Goal: Information Seeking & Learning: Find specific fact

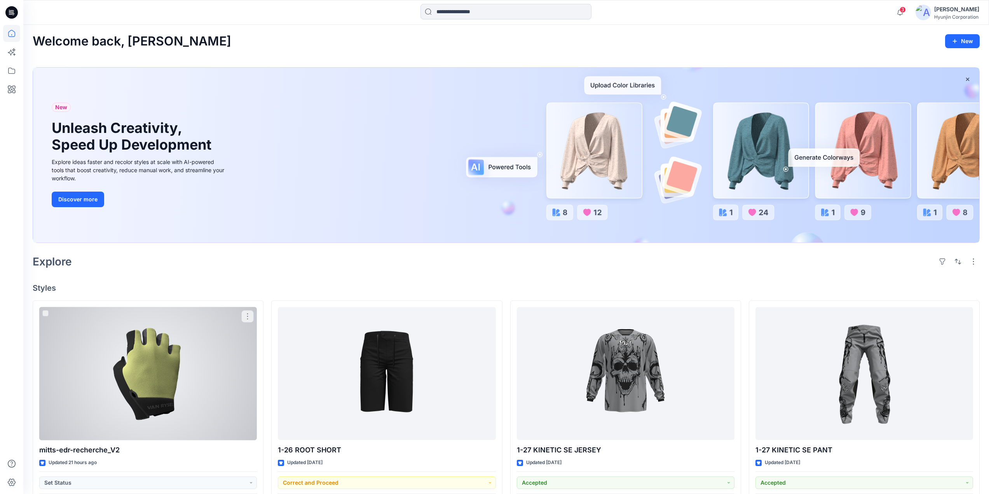
scroll to position [155, 0]
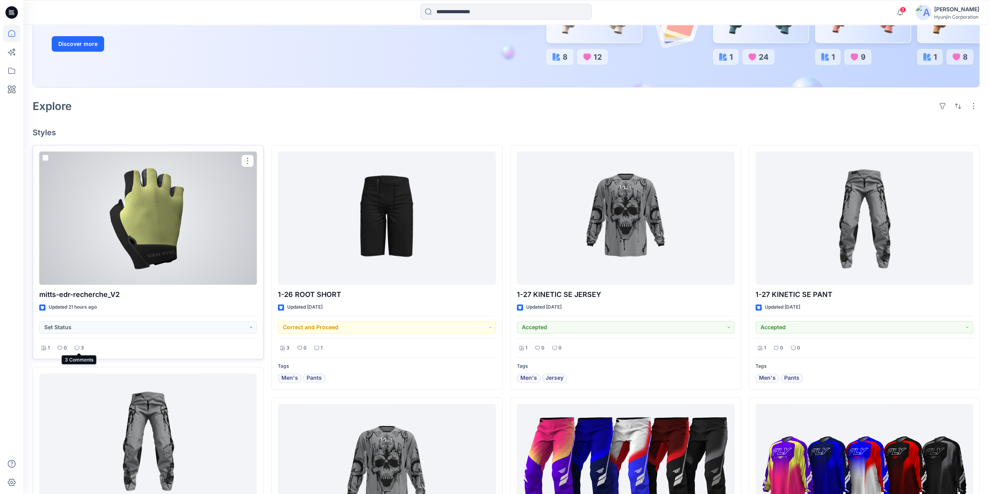
click at [84, 347] on div "3" at bounding box center [79, 348] width 14 height 10
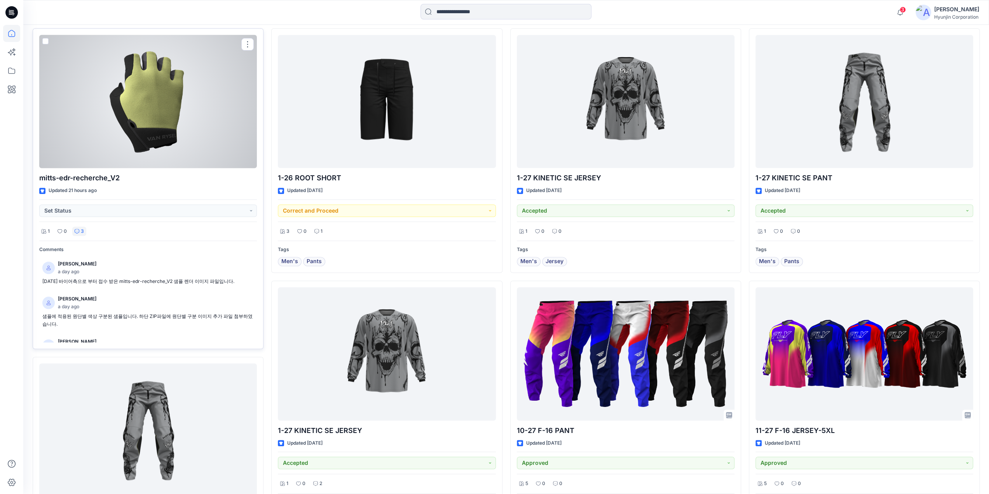
scroll to position [32, 0]
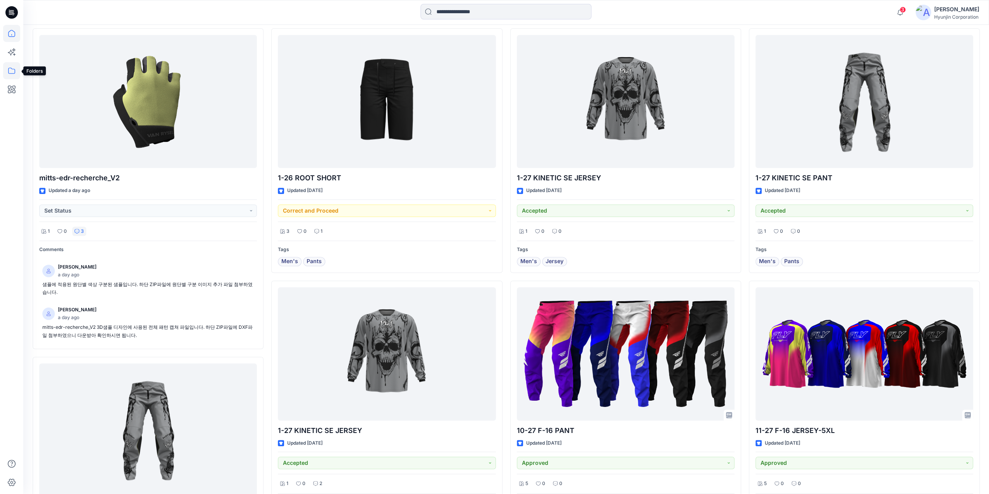
click at [14, 67] on icon at bounding box center [11, 70] width 17 height 17
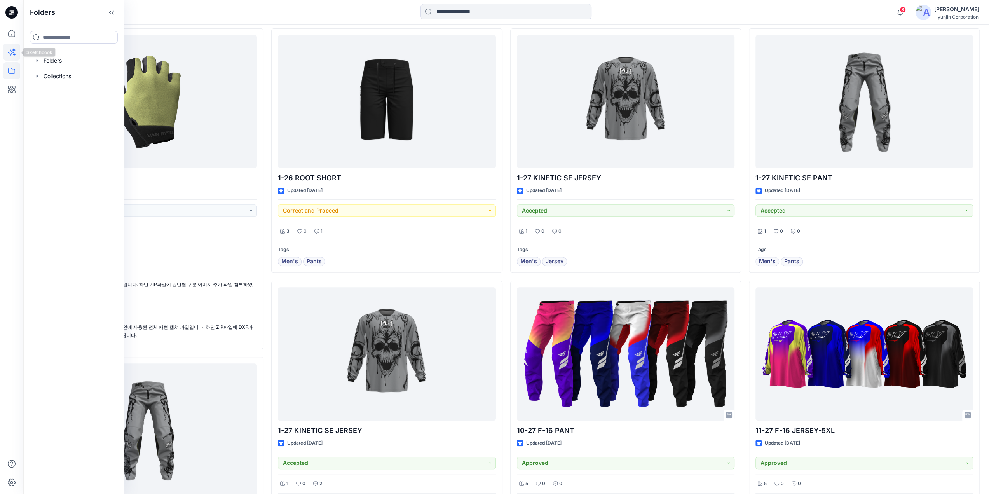
click at [9, 54] on icon at bounding box center [11, 52] width 17 height 17
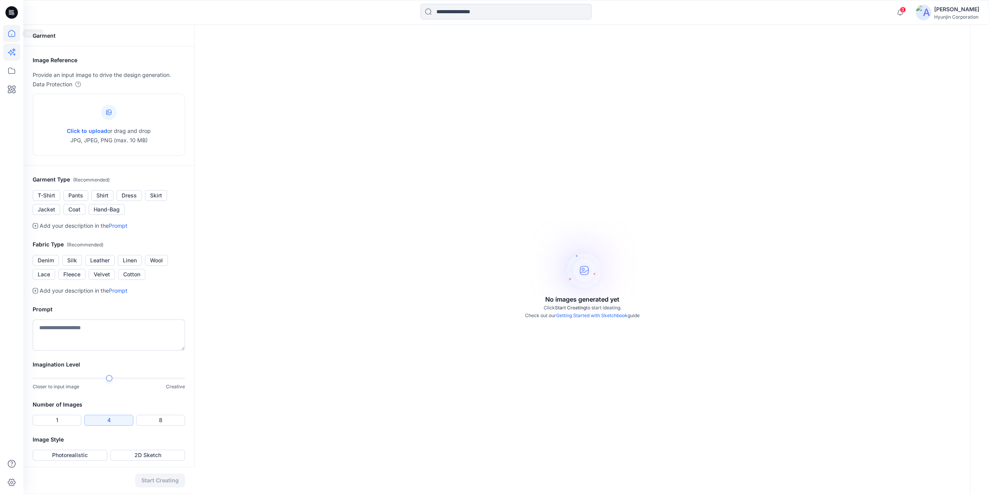
click at [13, 38] on icon at bounding box center [11, 33] width 17 height 17
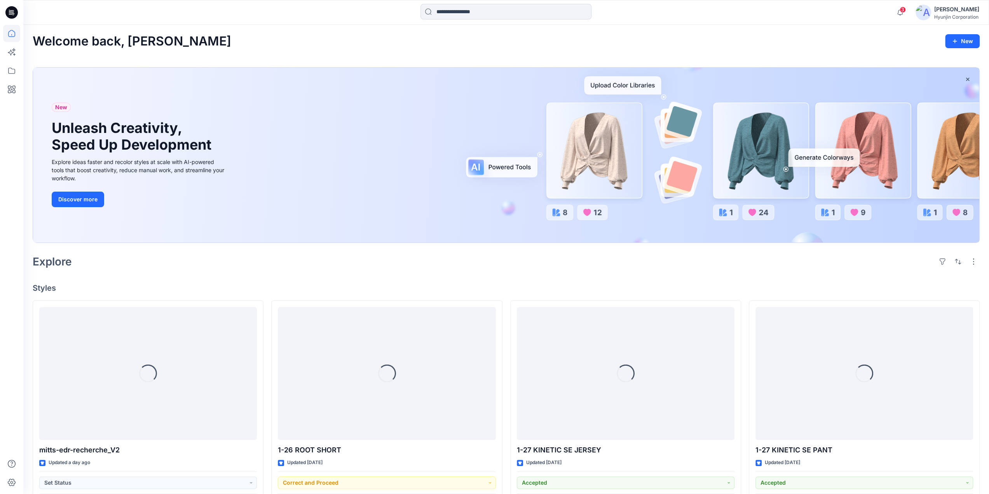
click at [10, 17] on icon at bounding box center [11, 12] width 12 height 12
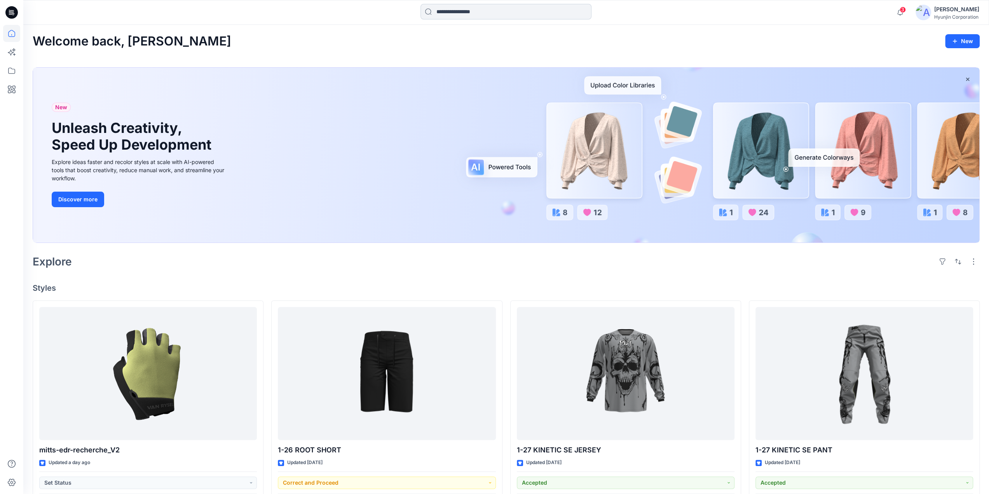
click at [452, 13] on input at bounding box center [505, 12] width 171 height 16
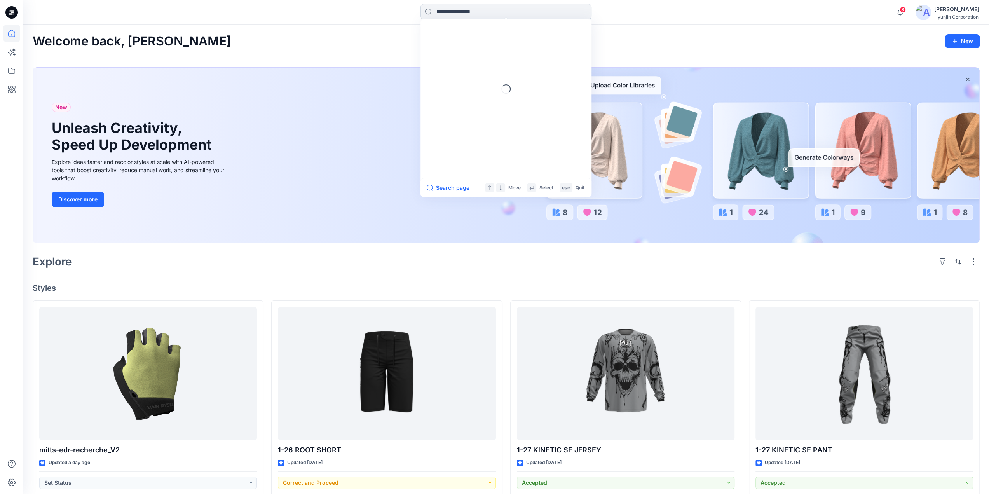
paste input "**********"
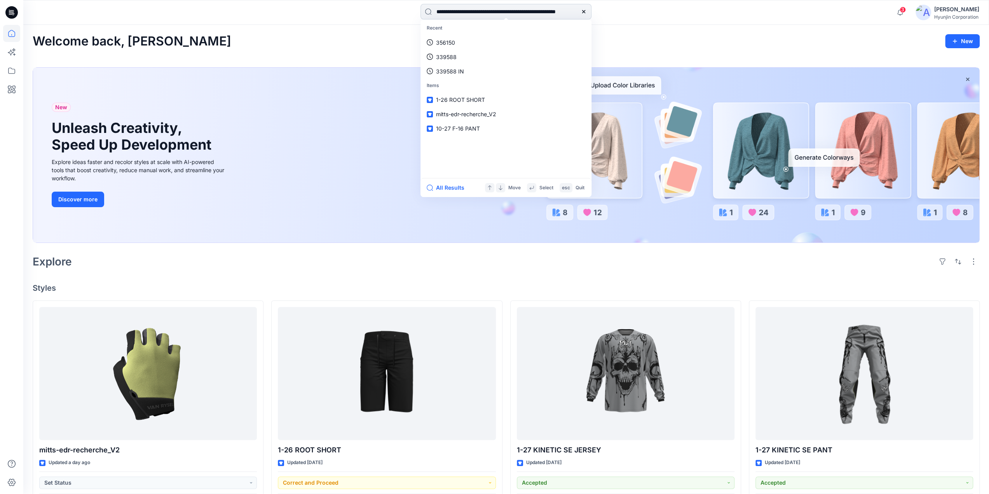
scroll to position [0, 54]
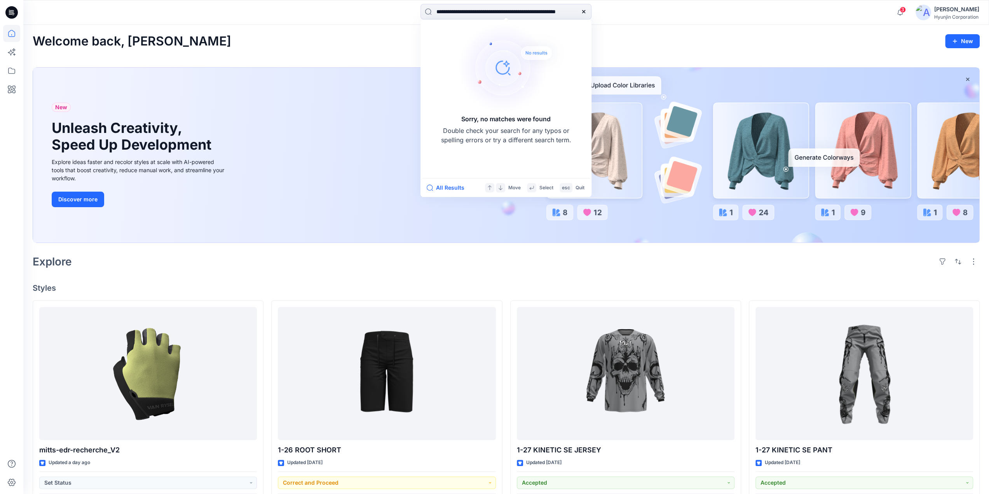
drag, startPoint x: 453, startPoint y: 13, endPoint x: 922, endPoint y: 23, distance: 469.8
click at [922, 23] on div "**********" at bounding box center [505, 12] width 965 height 25
type input "**********"
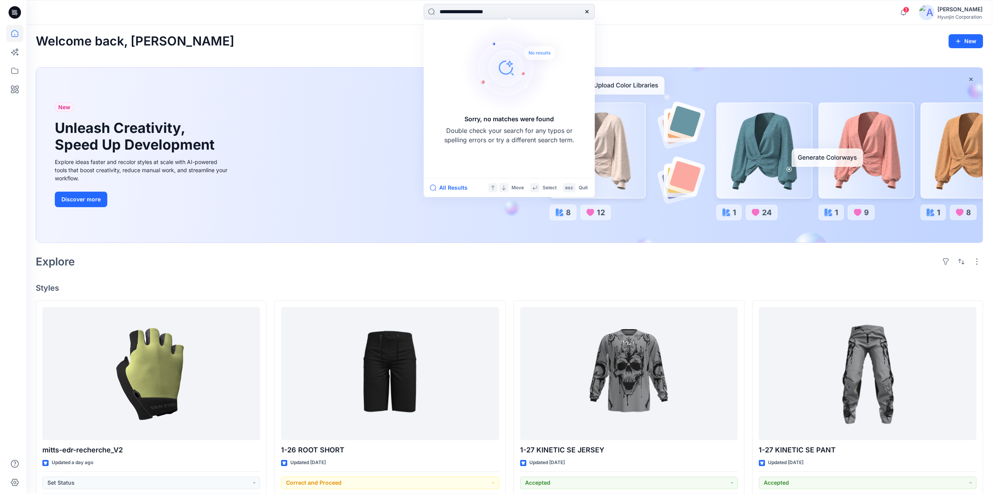
scroll to position [0, 0]
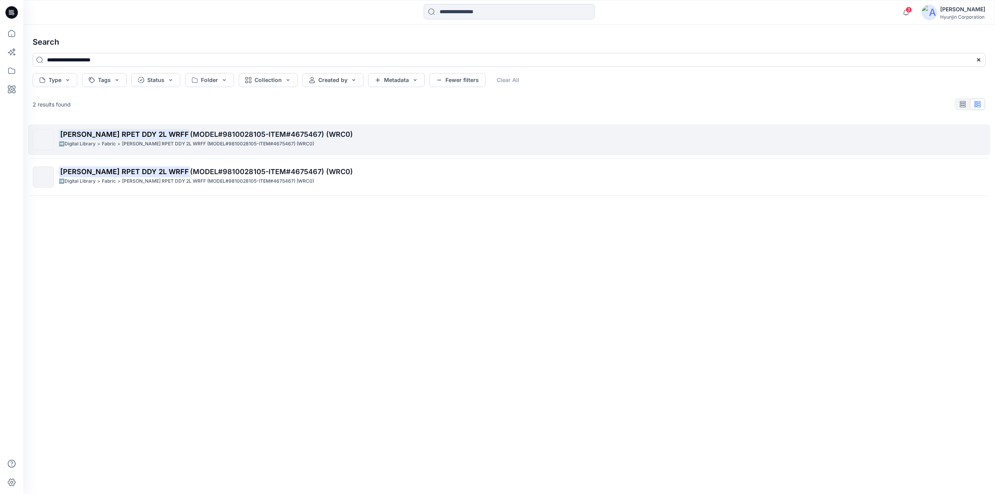
click at [201, 143] on p "[PERSON_NAME] RPET DDY 2L WRFF (MODEL#9810028105-ITEM#4675467) (WRC0)" at bounding box center [218, 144] width 192 height 8
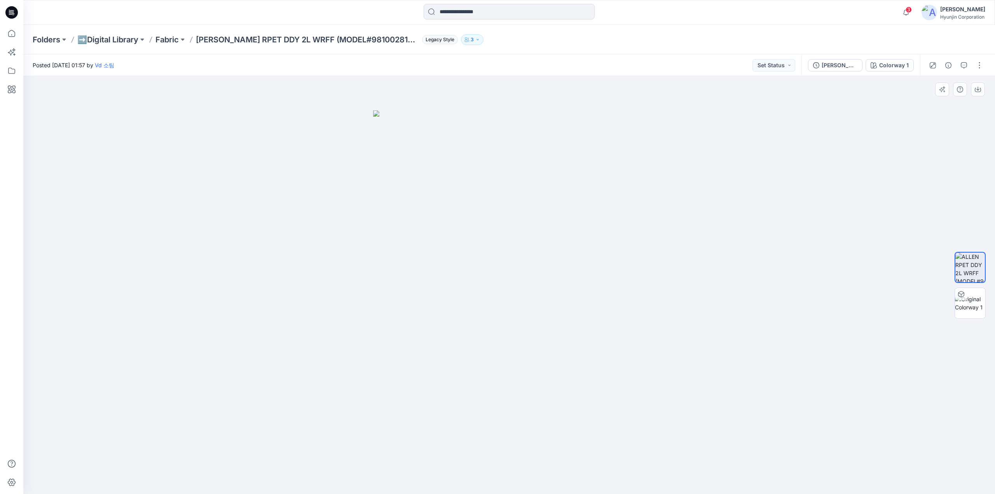
click at [489, 277] on img at bounding box center [509, 302] width 272 height 384
click at [976, 273] on img at bounding box center [970, 268] width 30 height 30
click at [571, 258] on img at bounding box center [509, 302] width 272 height 384
drag, startPoint x: 199, startPoint y: 40, endPoint x: 299, endPoint y: 43, distance: 100.3
click at [299, 43] on p "[PERSON_NAME] RPET DDY 2L WRFF (MODEL#9810028105-ITEM#4675467) (WRC0)" at bounding box center [307, 39] width 223 height 11
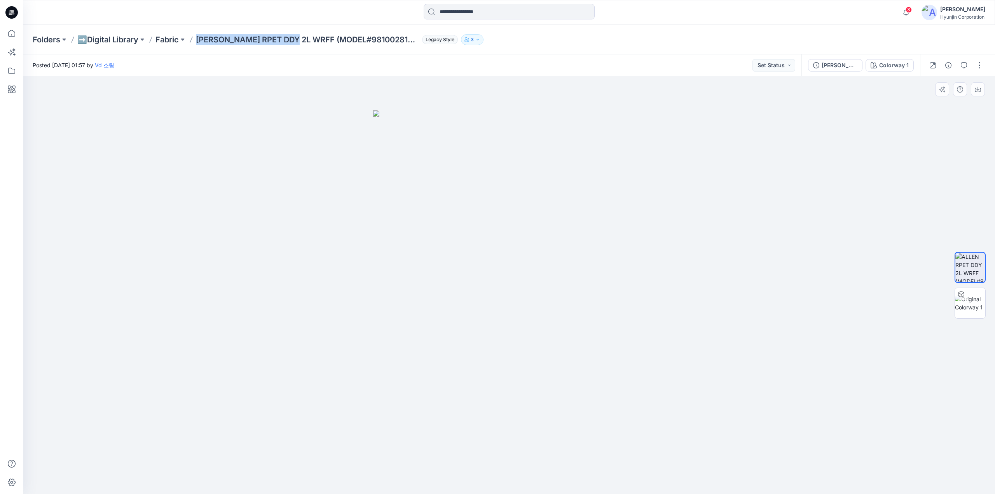
copy p "[PERSON_NAME] RPET DDY 2L WRFF"
click at [301, 380] on div at bounding box center [508, 285] width 971 height 418
click at [497, 268] on img at bounding box center [509, 302] width 272 height 384
click at [792, 195] on div at bounding box center [508, 285] width 971 height 418
click at [697, 19] on div at bounding box center [509, 12] width 486 height 17
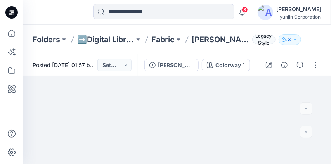
click at [310, 51] on div "Folders ➡️Digital Library Fabric [PERSON_NAME] RPET DDY 2L WRFF (MODEL#98100281…" at bounding box center [177, 40] width 308 height 30
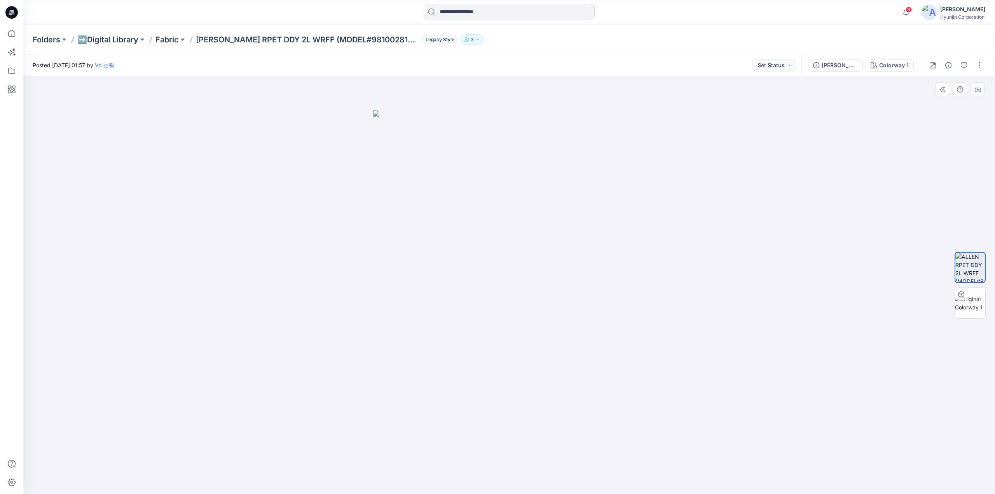
click at [732, 322] on div at bounding box center [508, 285] width 971 height 418
click at [18, 15] on div at bounding box center [11, 12] width 25 height 25
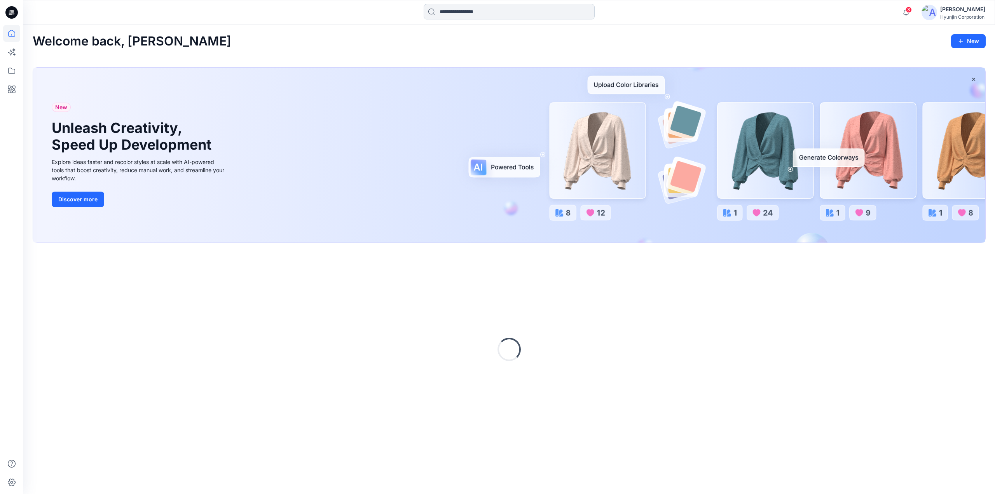
click at [467, 12] on input at bounding box center [508, 12] width 171 height 16
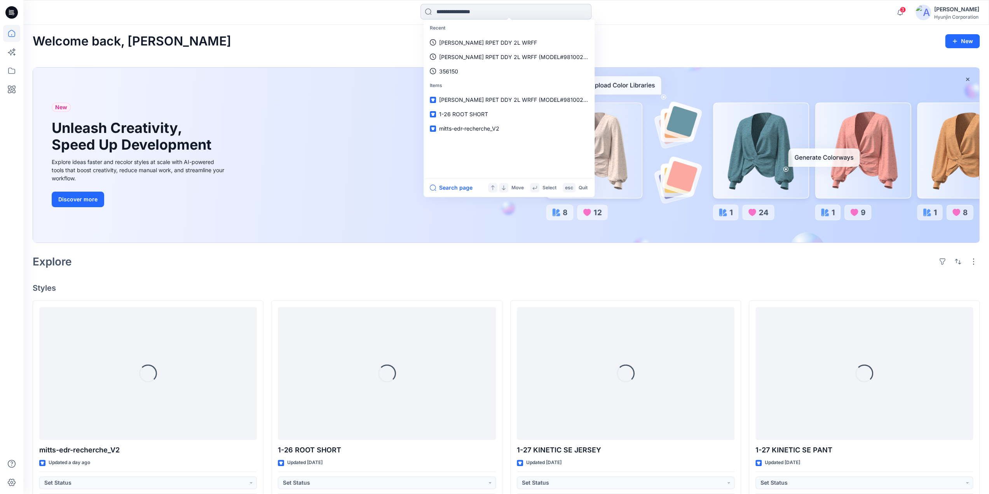
paste input "********"
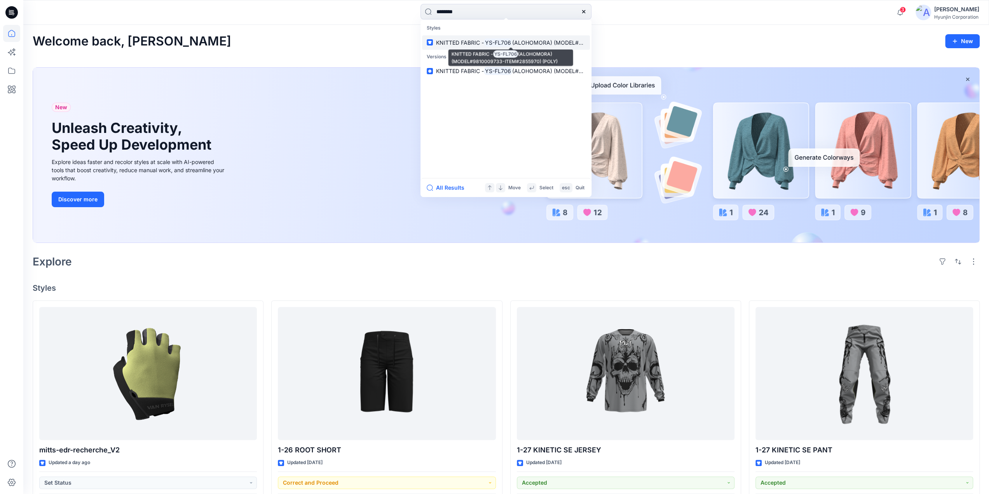
type input "********"
click at [467, 38] on p "KNITTED FABRIC - YS-FL706 (ALOHOMORA) (MODEL#9810009733-ITEM#2855970) (POLY)" at bounding box center [510, 42] width 149 height 8
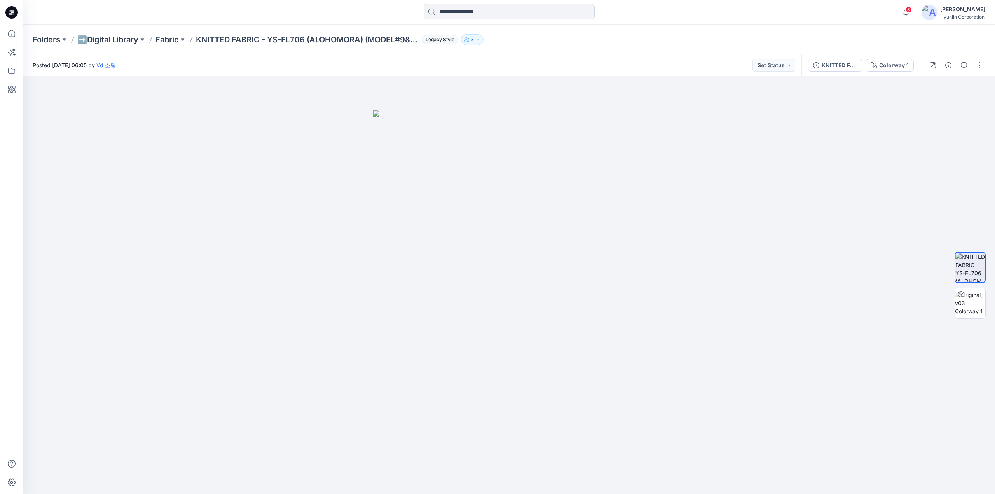
click at [458, 17] on input at bounding box center [508, 12] width 171 height 16
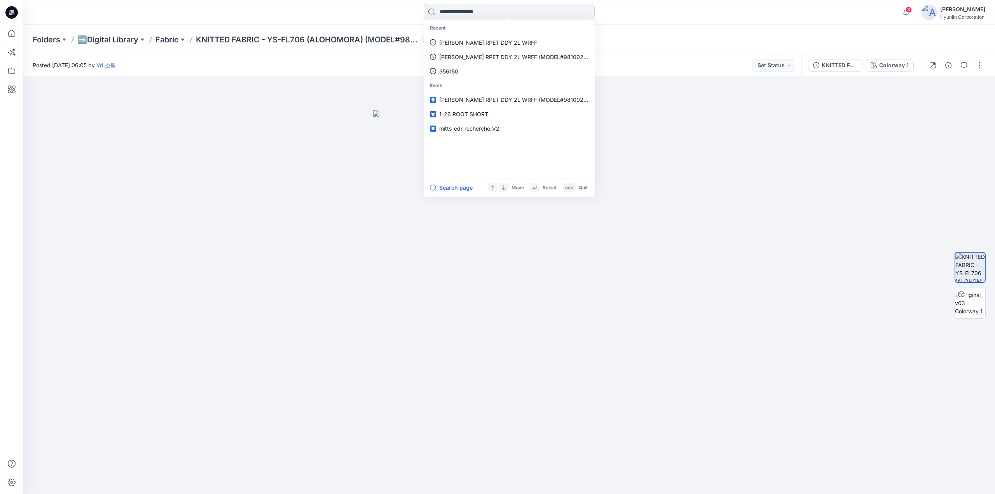
paste input "********"
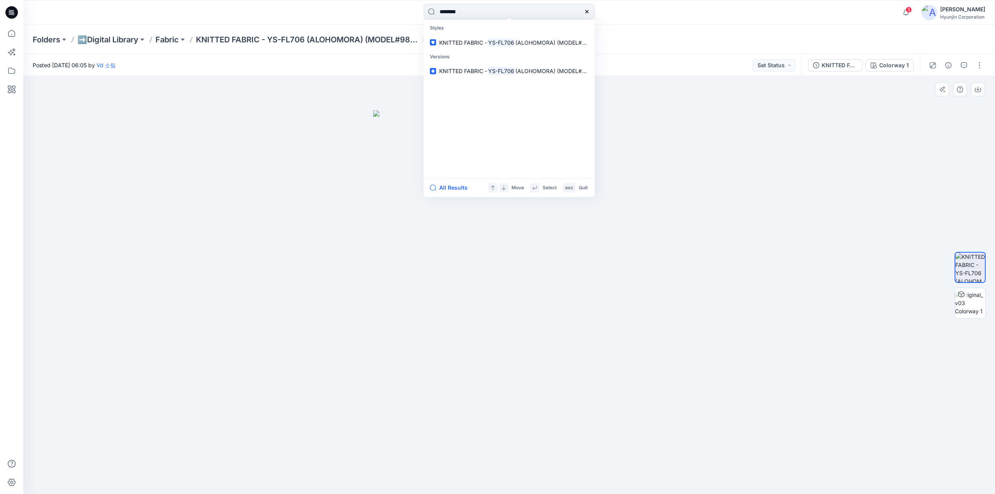
click at [350, 120] on div at bounding box center [508, 285] width 971 height 418
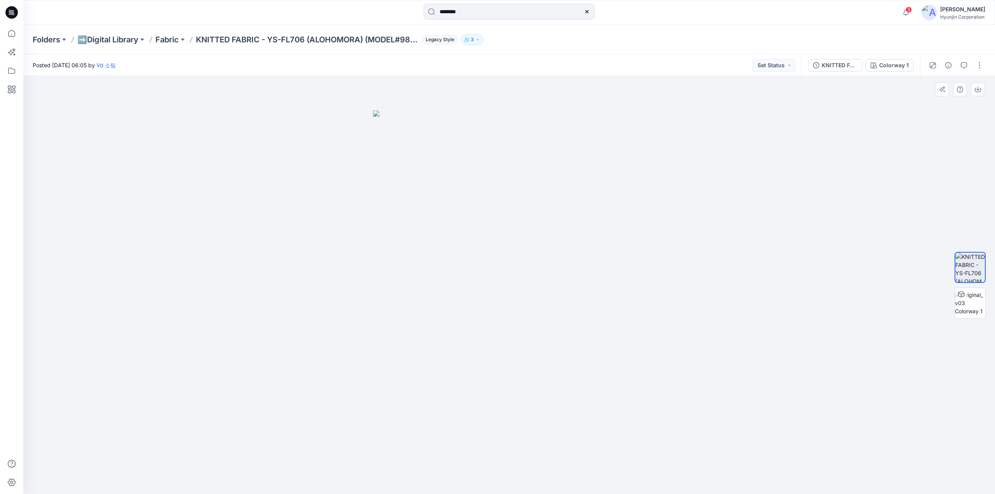
type input "********"
drag, startPoint x: 765, startPoint y: 216, endPoint x: 693, endPoint y: 256, distance: 81.7
click at [765, 216] on div at bounding box center [508, 285] width 971 height 418
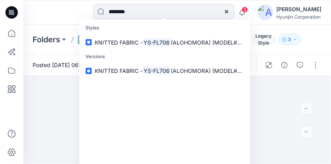
click at [254, 27] on div "Folders ➡️Digital Library Fabric KNITTED FABRIC - YS-FL706 (ALOHOMORA) (MODEL#9…" at bounding box center [177, 40] width 308 height 30
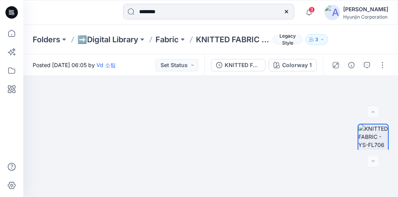
click at [344, 46] on div "Folders ➡️Digital Library Fabric KNITTED FABRIC - YS-FL706 (ALOHOMORA) (MODEL#9…" at bounding box center [210, 40] width 374 height 30
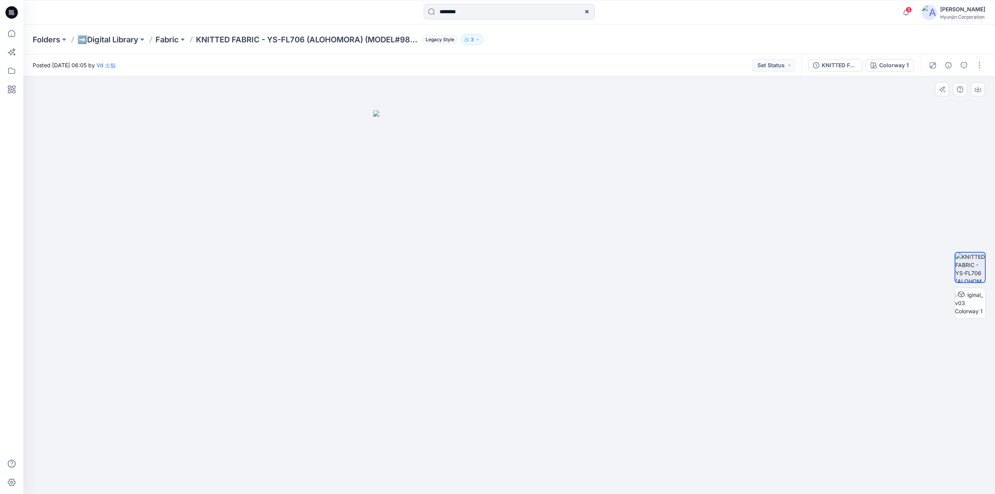
click at [808, 237] on div at bounding box center [508, 285] width 971 height 418
